Goal: Task Accomplishment & Management: Use online tool/utility

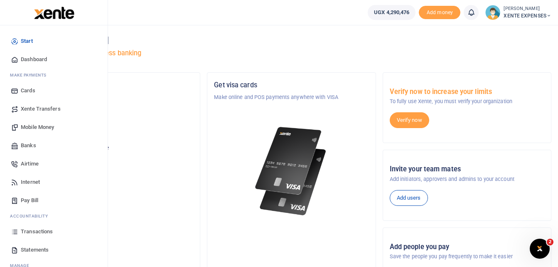
click at [43, 229] on span "Transactions" at bounding box center [37, 231] width 32 height 8
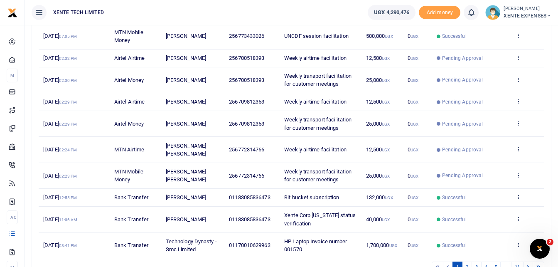
scroll to position [144, 0]
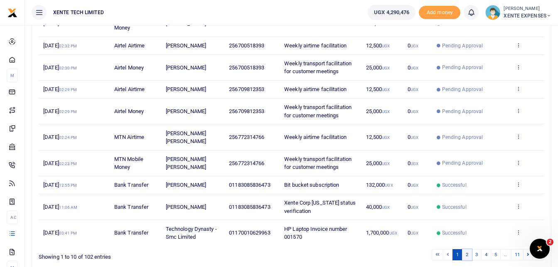
click at [466, 254] on link "2" at bounding box center [467, 254] width 10 height 11
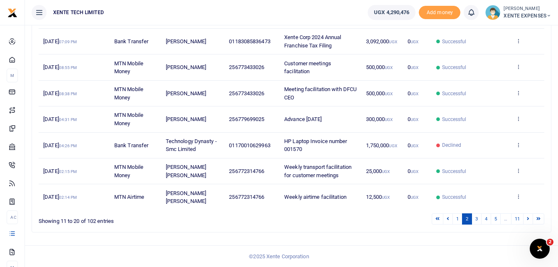
scroll to position [196, 0]
click at [474, 218] on link "3" at bounding box center [476, 218] width 10 height 11
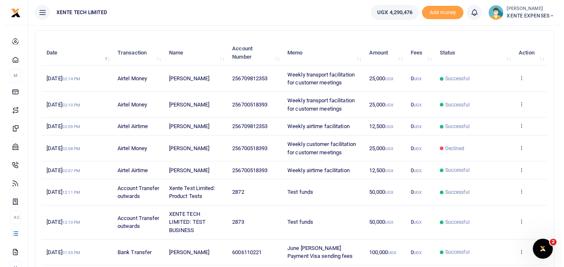
scroll to position [0, 0]
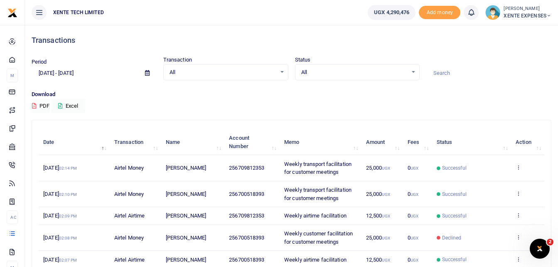
click at [447, 73] on input at bounding box center [488, 73] width 125 height 14
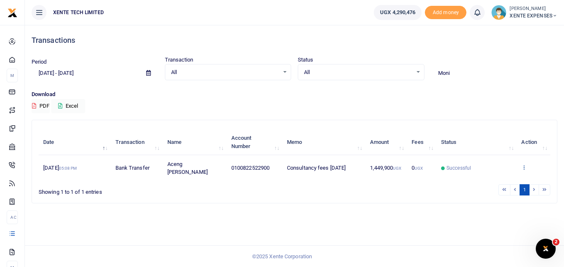
type input "Moni"
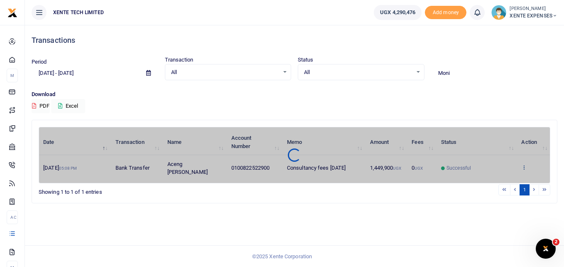
click at [525, 160] on div "Date Transaction Name Account Number Memo Amount Fees Status Action 1st Aug 202…" at bounding box center [295, 155] width 512 height 56
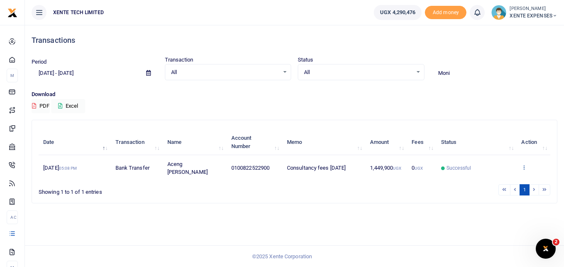
click at [525, 164] on icon at bounding box center [523, 167] width 5 height 6
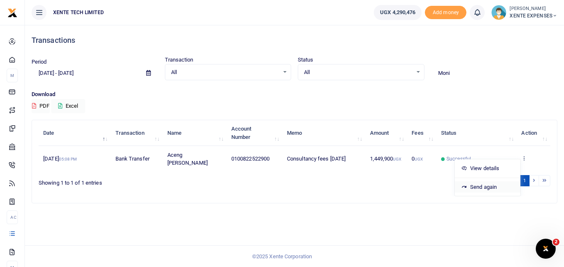
click at [491, 181] on link "Send again" at bounding box center [488, 187] width 66 height 12
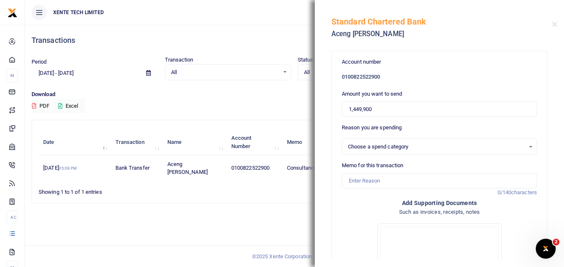
select select "14"
drag, startPoint x: 381, startPoint y: 109, endPoint x: 302, endPoint y: 111, distance: 78.1
click at [302, 111] on div "Transactions Period 07/22/2025 - 08/20/2025 Transaction All Select an option...…" at bounding box center [282, 133] width 564 height 267
type input "750,000"
click at [368, 178] on input "Memo for this transaction" at bounding box center [439, 181] width 195 height 16
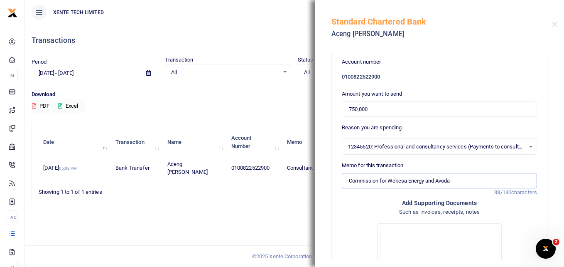
click at [404, 180] on input "Commission for Wekesa Energy and Avoda" at bounding box center [439, 181] width 195 height 16
click at [348, 180] on input "Commission for Wekeza Energy and Avoda Institute" at bounding box center [439, 181] width 195 height 16
type input "15% Commission for Wekeza Energy and Avoda Institute"
click at [522, 146] on div "12345520: Professional and consultancy services (Payments to consultants and ot…" at bounding box center [439, 146] width 194 height 9
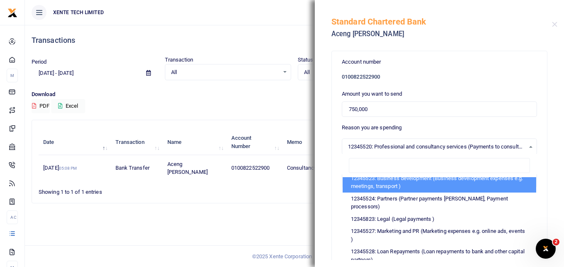
scroll to position [125, 0]
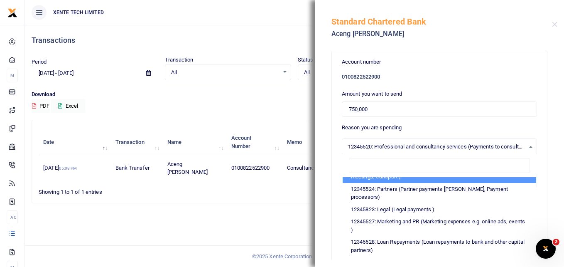
click at [401, 183] on li "12345523: Business development (Business development expenses e.g. meetings, tr…" at bounding box center [440, 172] width 194 height 20
select select "15"
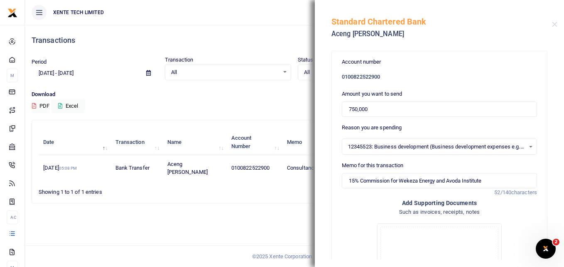
click at [524, 143] on div "12345523: Business development (Business development expenses e.g. meetings, tr…" at bounding box center [439, 146] width 194 height 9
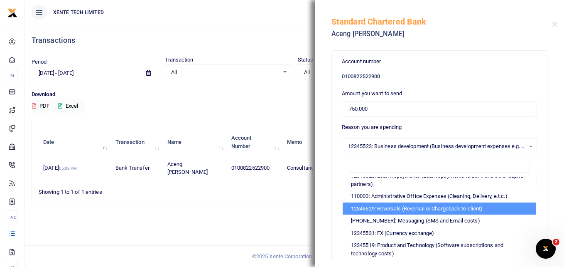
scroll to position [0, 0]
click at [539, 138] on div "Account number 0100822522900 Amount you want to send 750,000 Reason you are spe…" at bounding box center [439, 216] width 215 height 330
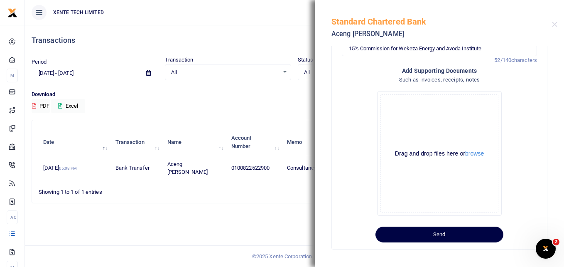
scroll to position [135, 0]
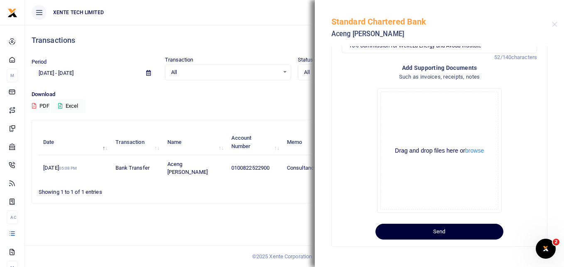
click at [437, 233] on button "Send" at bounding box center [440, 231] width 128 height 16
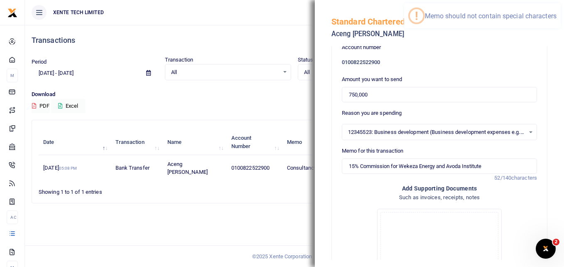
scroll to position [10, 0]
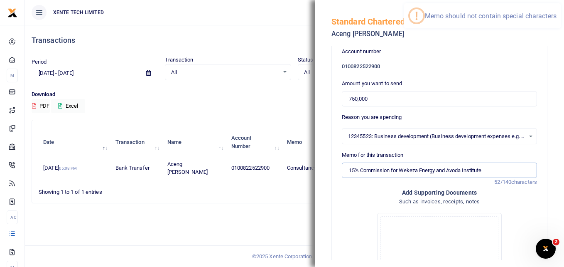
click at [361, 170] on input "15% Commission for Wekeza Energy and Avoda Institute" at bounding box center [439, 170] width 195 height 16
type input "15 percent Commission for Wekeza Energy and Avoda Institute"
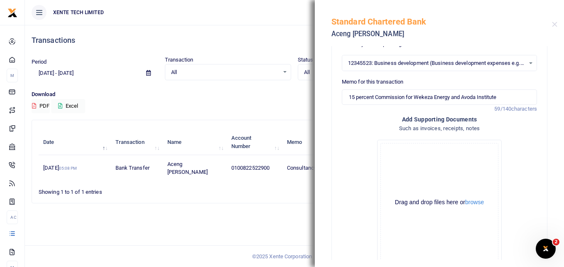
scroll to position [135, 0]
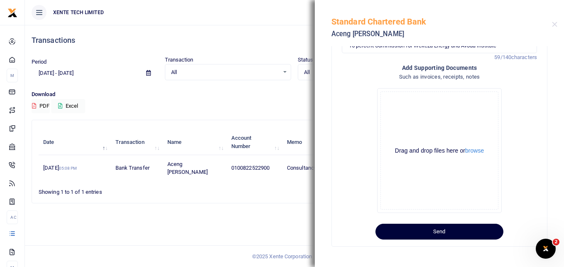
click at [442, 224] on button "Send" at bounding box center [440, 231] width 128 height 16
